Goal: Information Seeking & Learning: Learn about a topic

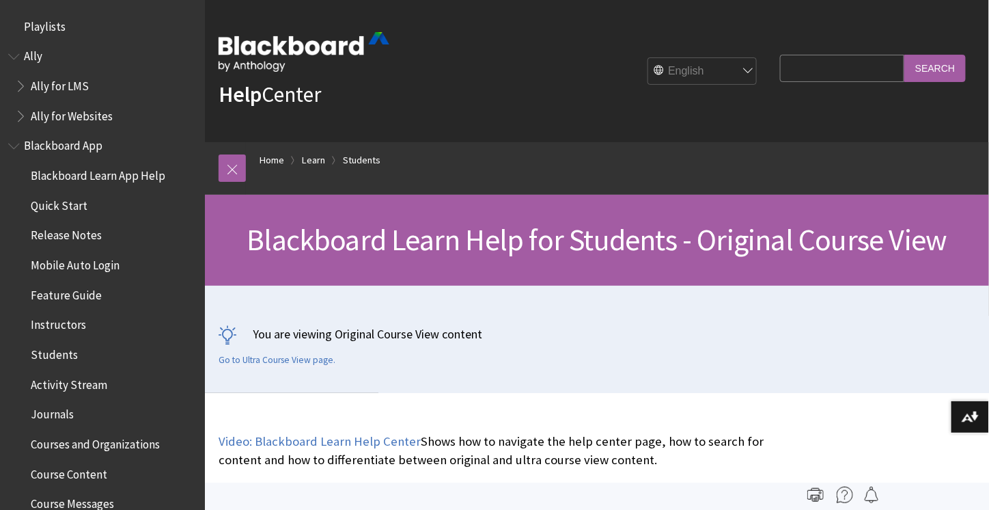
scroll to position [1613, 0]
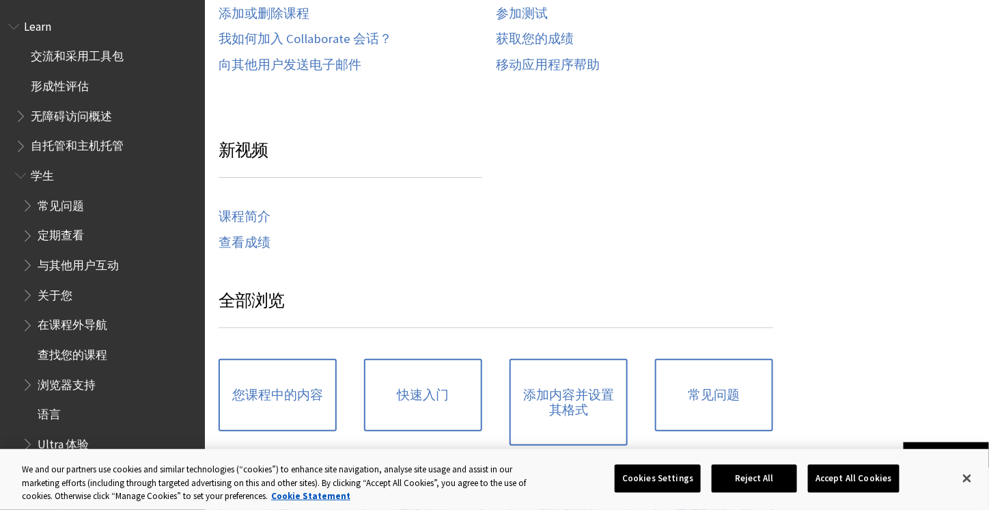
click at [59, 54] on span "交流和采用工具包" at bounding box center [77, 54] width 93 height 18
click at [61, 87] on span "形成性评估" at bounding box center [60, 83] width 58 height 18
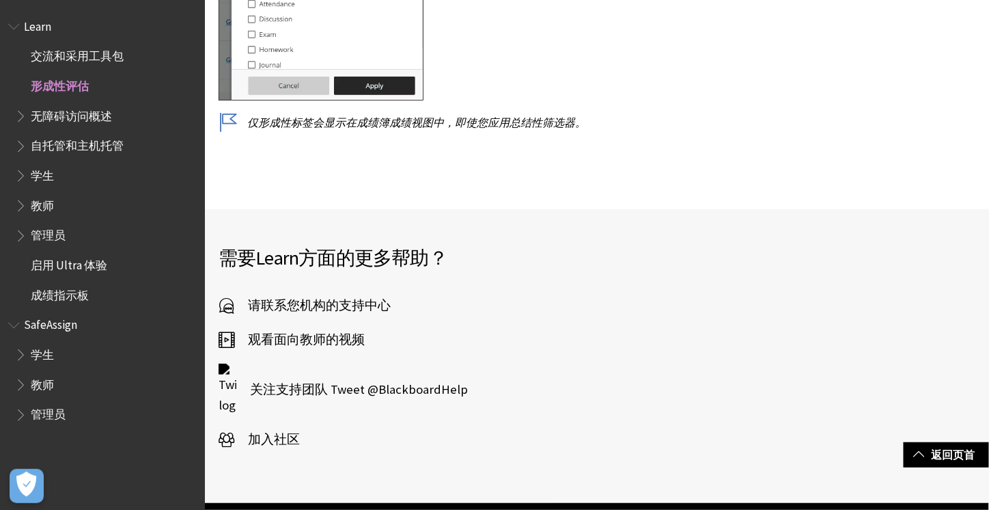
scroll to position [2180, 0]
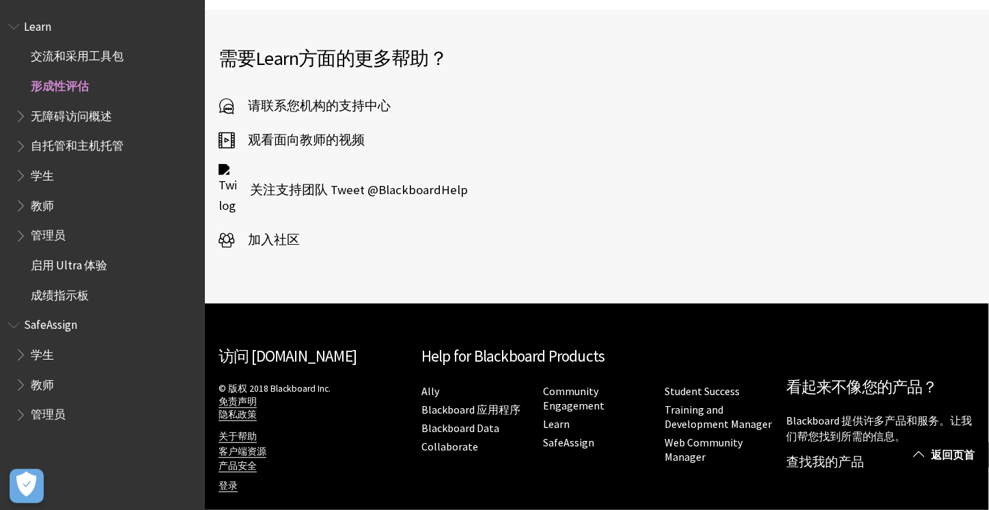
click at [56, 170] on span "学生" at bounding box center [106, 175] width 182 height 23
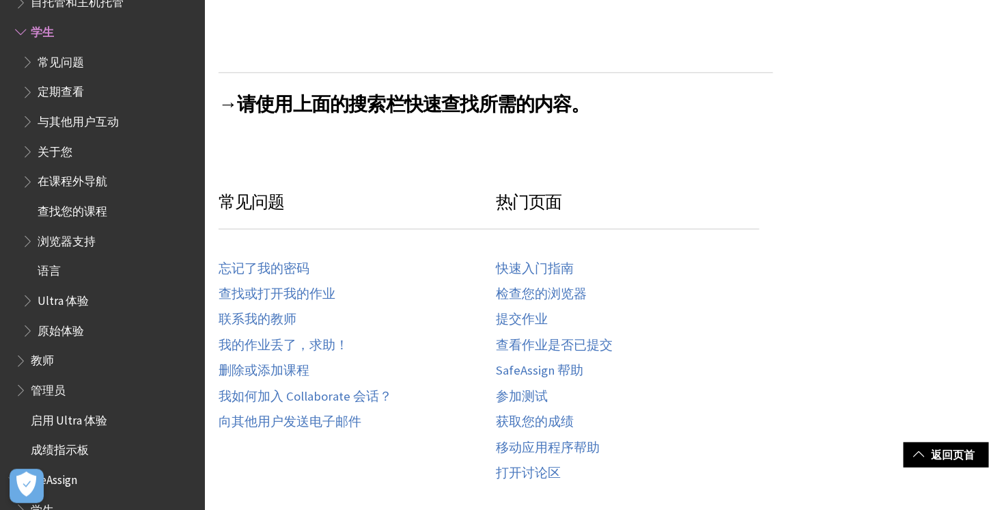
scroll to position [615, 0]
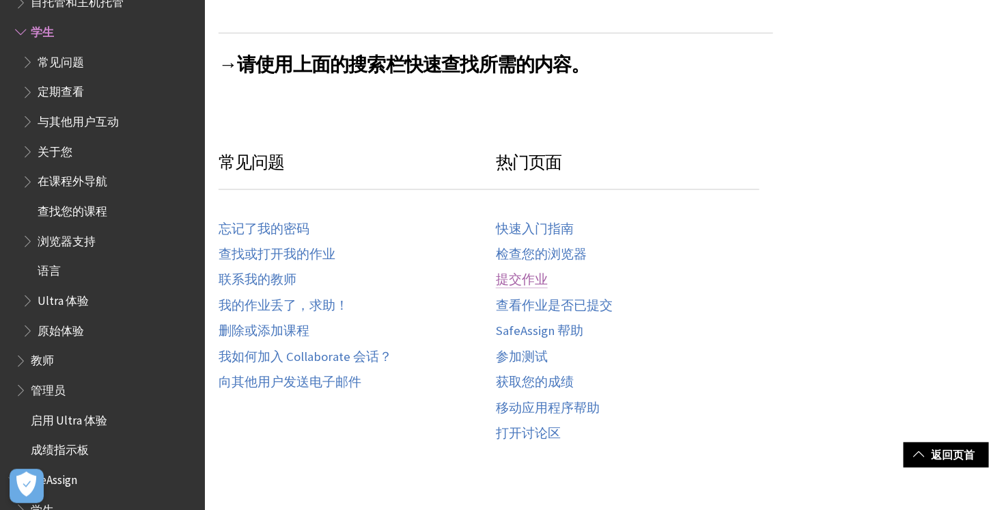
click at [529, 278] on link "提交作业" at bounding box center [522, 281] width 52 height 16
click at [545, 228] on link "快速入门指南" at bounding box center [535, 229] width 78 height 16
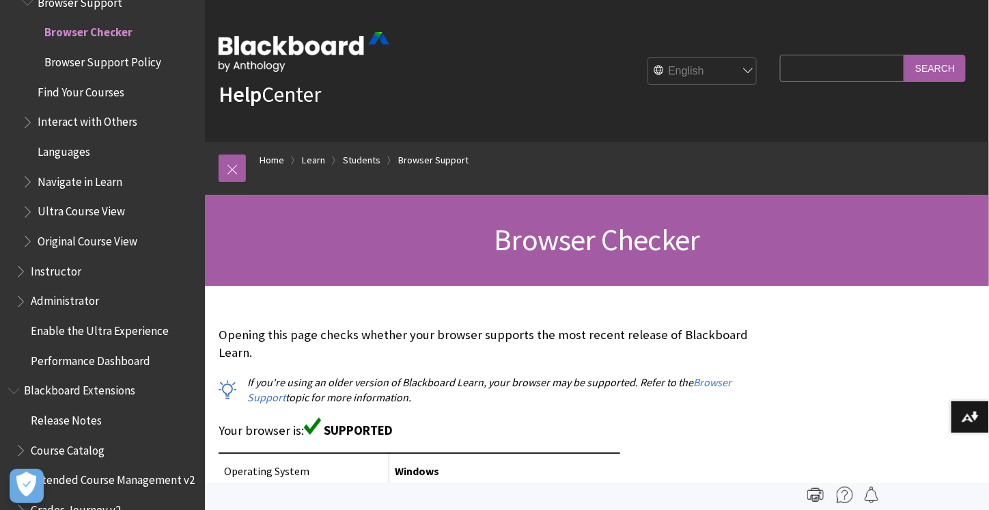
click at [676, 67] on select "English عربية Català Cymraeg Deutsch Español Suomi Français עברית Italiano 日本語 …" at bounding box center [702, 71] width 109 height 27
select select "/zh-hans/Learn/Student/Ultra/Getting_Started/Browser_Support/Browser_Checker"
click at [648, 58] on select "English عربية Català Cymraeg Deutsch Español Suomi Français עברית Italiano 日本語 …" at bounding box center [702, 71] width 109 height 27
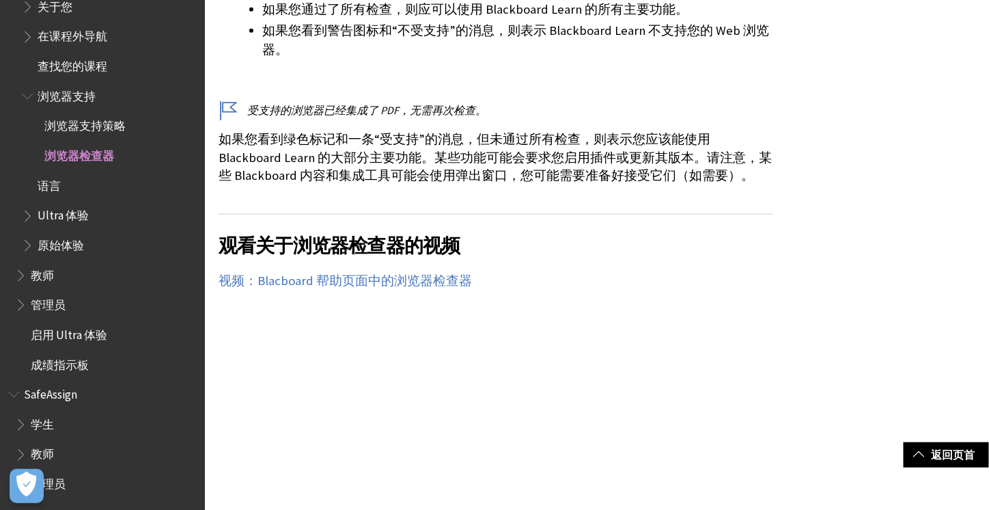
scroll to position [615, 0]
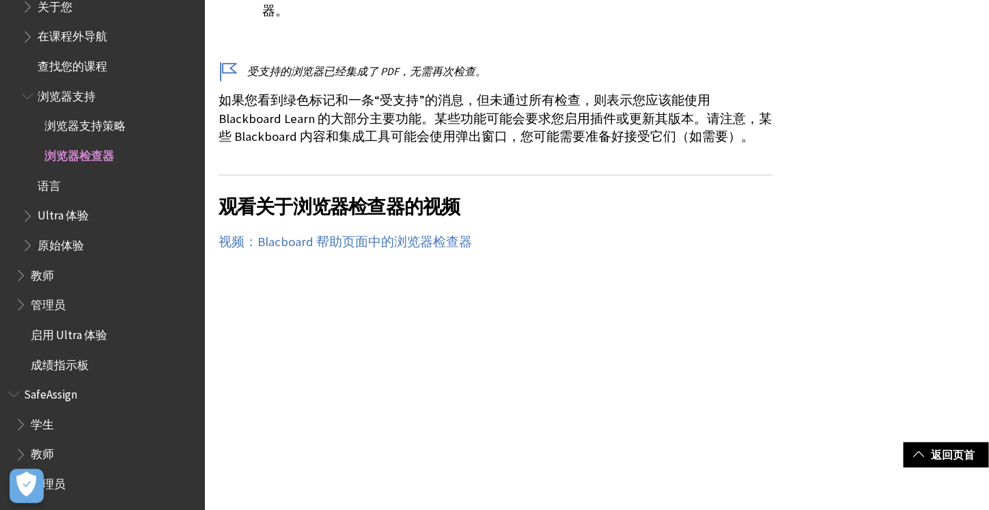
click at [424, 107] on p "如果您看到绿色标记和一条“受支持”的消息，但未通过所有检查，则表示您应该能使用 Blackboard Learn 的大部分主要功能。某些功能可能会要求您启用插…" at bounding box center [496, 119] width 555 height 54
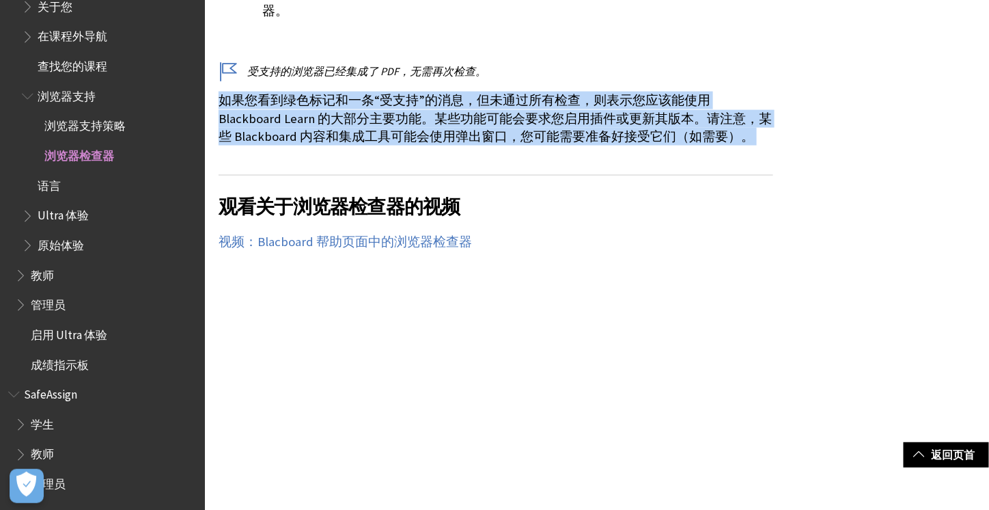
click at [424, 107] on p "如果您看到绿色标记和一条“受支持”的消息，但未通过所有检查，则表示您应该能使用 Blackboard Learn 的大部分主要功能。某些功能可能会要求您启用插…" at bounding box center [496, 119] width 555 height 54
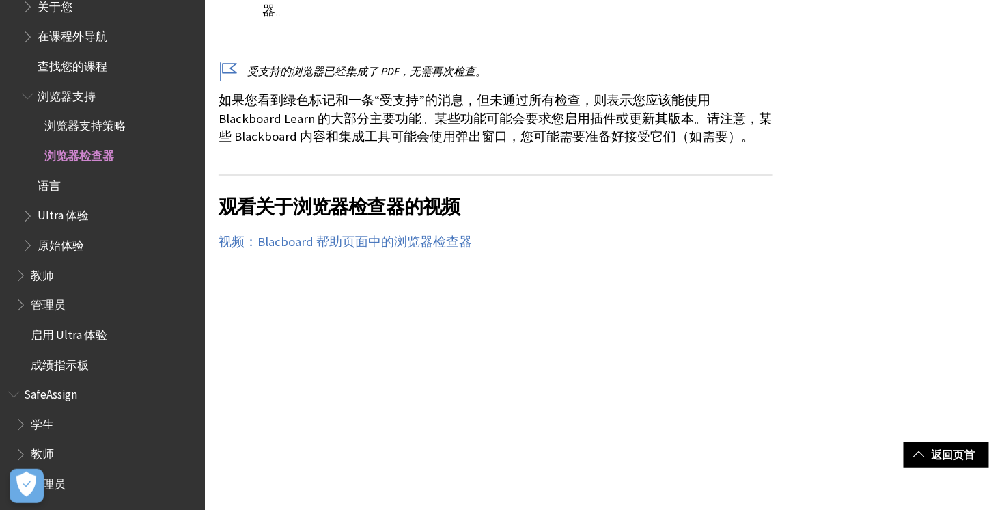
click at [429, 178] on h2 "观看关于浏览器检查器的视频" at bounding box center [496, 198] width 555 height 46
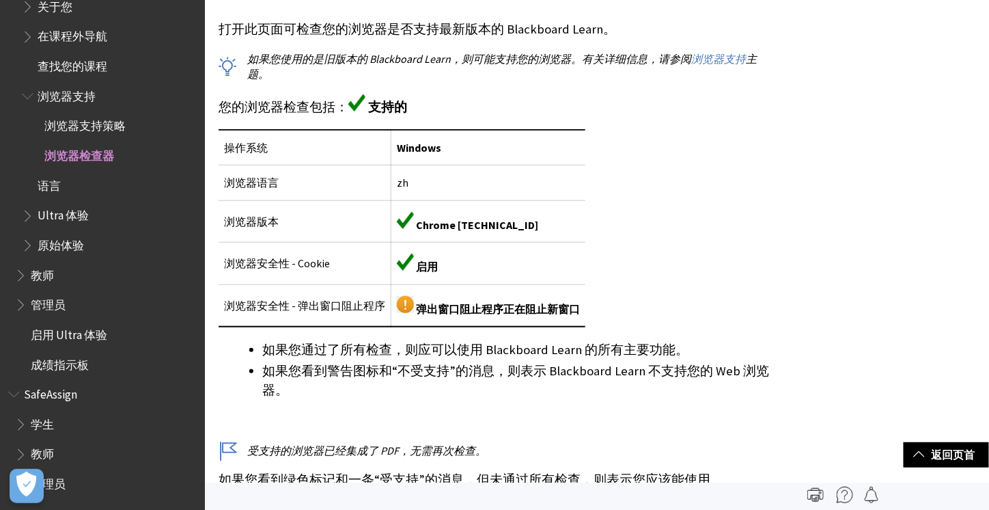
scroll to position [205, 0]
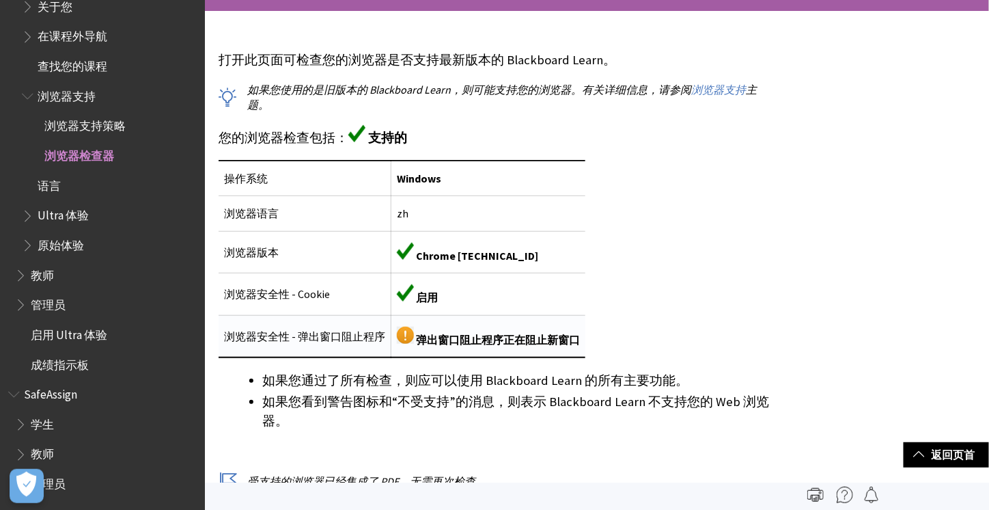
click at [430, 333] on span "弹出窗口阻止程序正在阻止新窗口" at bounding box center [498, 340] width 164 height 14
click at [420, 364] on div "打开此页面可检查您的浏览器是否支持最新版本的 Blackboard Learn。 如果您使用的是旧版本的 Blackboard Learn，则可能支持您的浏览…" at bounding box center [496, 303] width 555 height 504
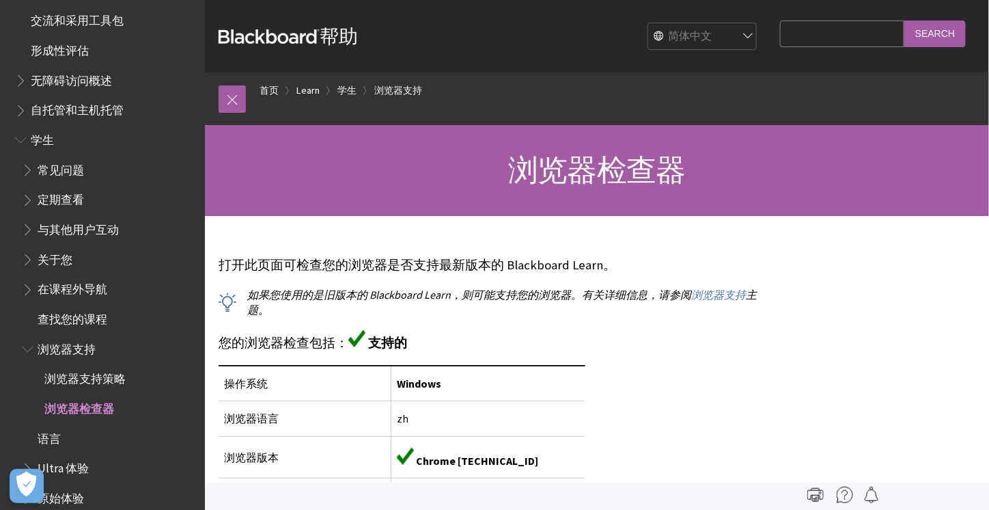
scroll to position [15, 0]
